Goal: Navigation & Orientation: Find specific page/section

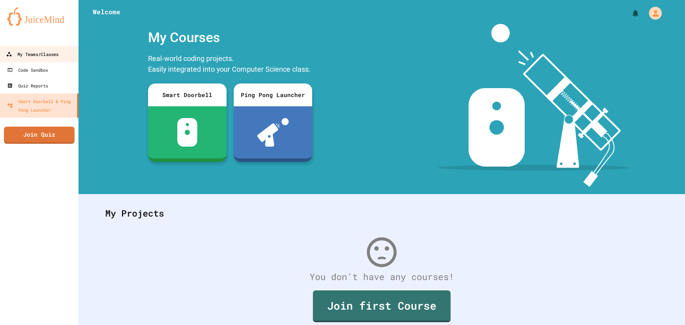
click at [35, 52] on div "My Teams/Classes" at bounding box center [32, 54] width 52 height 9
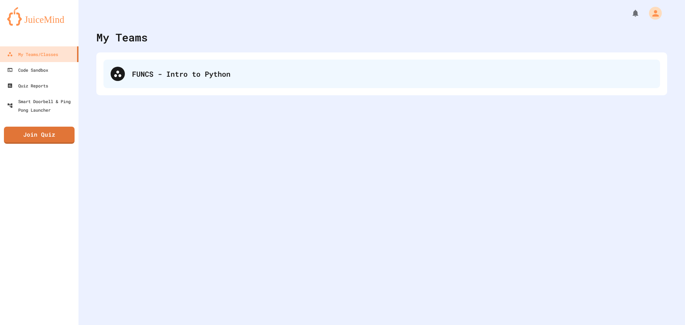
click at [143, 78] on div "FUNCS - Intro to Python" at bounding box center [392, 74] width 521 height 11
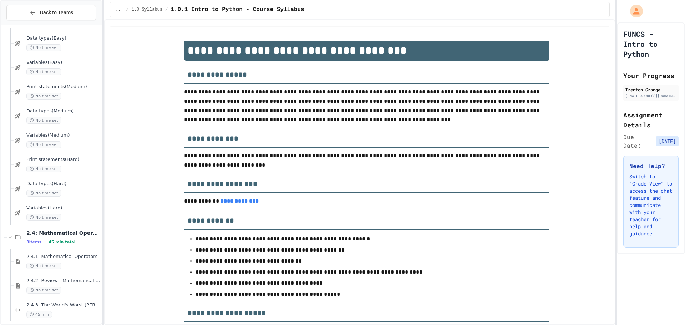
scroll to position [516, 0]
